Goal: Navigation & Orientation: Find specific page/section

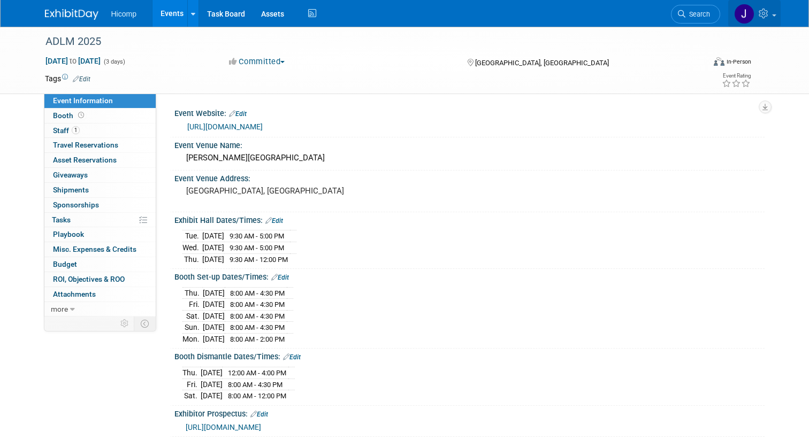
click at [768, 15] on icon at bounding box center [764, 14] width 12 height 10
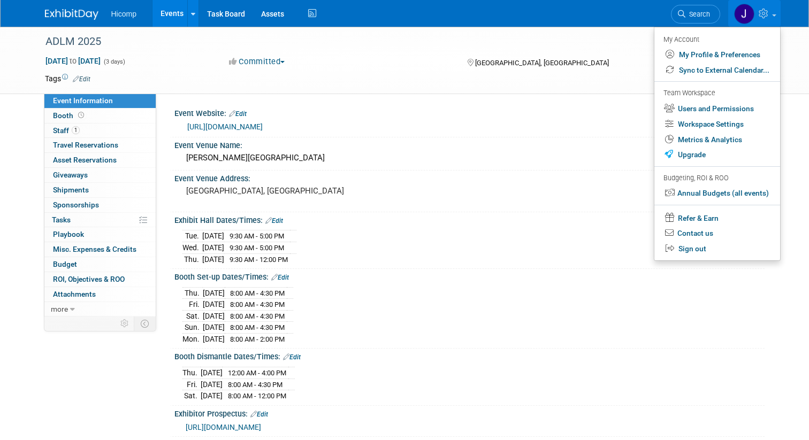
click at [81, 17] on img at bounding box center [71, 14] width 53 height 11
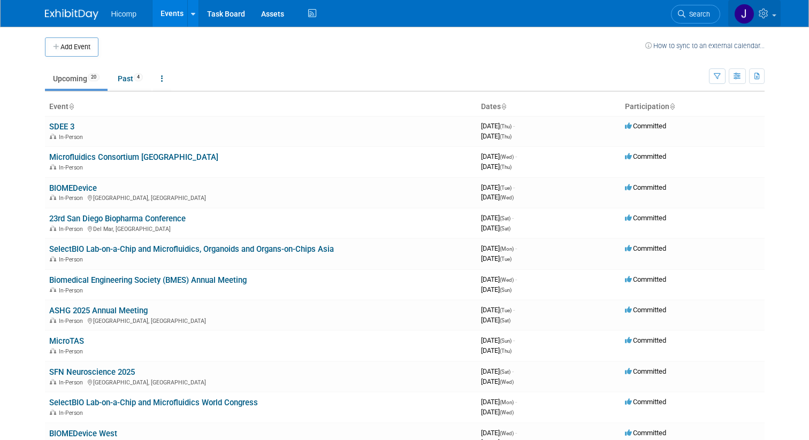
click at [760, 17] on icon at bounding box center [764, 14] width 12 height 10
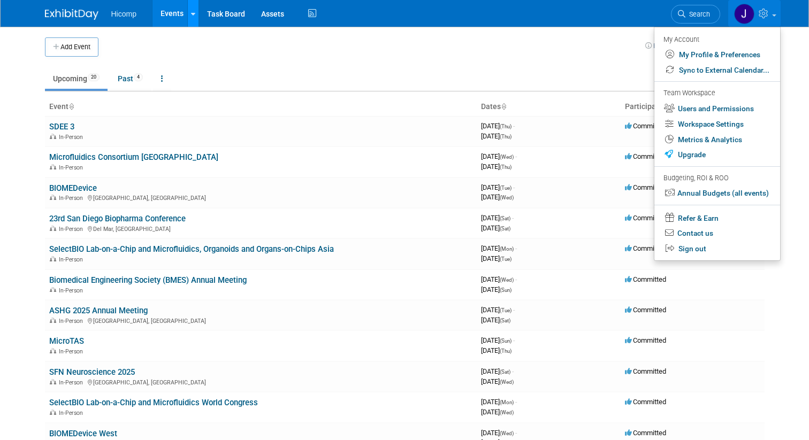
click at [193, 16] on icon at bounding box center [193, 14] width 4 height 7
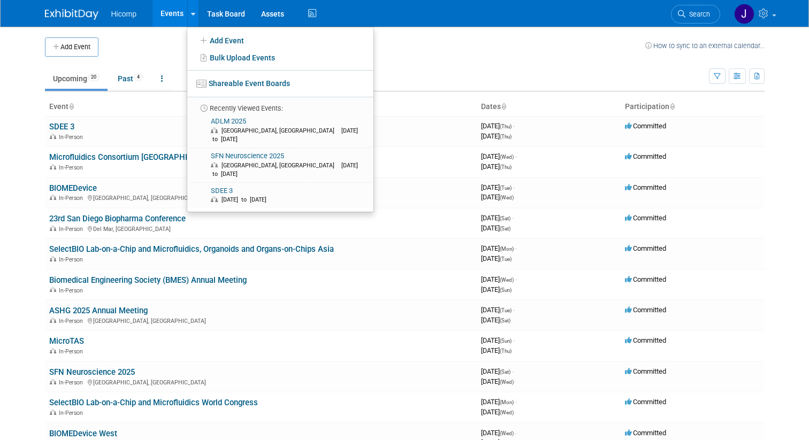
click at [777, 183] on body "Hicomp Events Add Event Bulk Upload Events Shareable Event Boards Recently View…" at bounding box center [404, 220] width 809 height 440
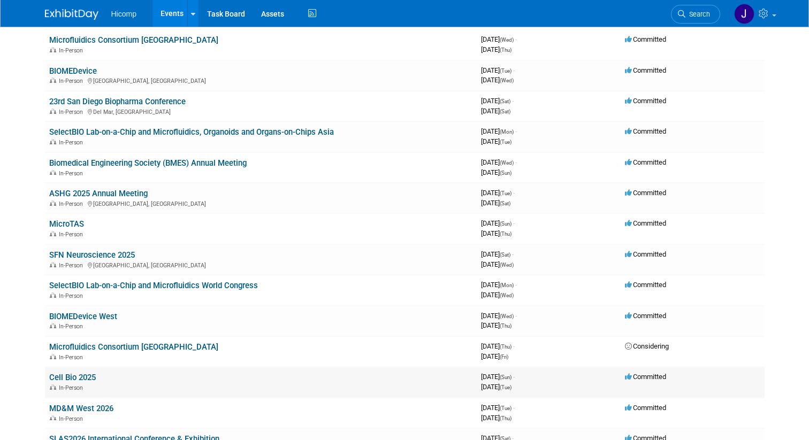
scroll to position [117, 0]
